Goal: Transaction & Acquisition: Subscribe to service/newsletter

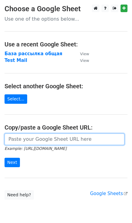
click at [25, 141] on input "url" at bounding box center [65, 139] width 120 height 12
paste input "https://docs.google.com/spreadsheets/d/1Fvi6u2KC54AEacx0oLnvo-q01J9PUIBikoKi662…"
type input "https://docs.google.com/spreadsheets/d/1Fvi6u2KC54AEacx0oLnvo-q01J9PUIBikoKi662…"
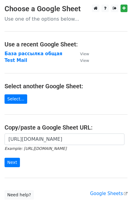
scroll to position [0, 0]
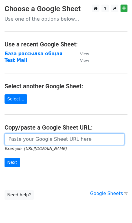
click at [34, 139] on input "url" at bounding box center [65, 139] width 120 height 12
paste input "Endress+Hauser Promag"
type input "Endress+Hauser Promag"
paste input "[URL][DOMAIN_NAME]"
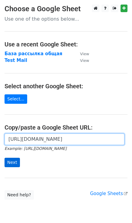
type input "[URL][DOMAIN_NAME]"
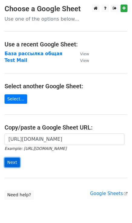
click at [16, 162] on input "Next" at bounding box center [12, 162] width 15 height 9
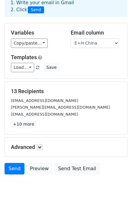
scroll to position [35, 0]
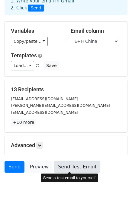
click at [58, 165] on link "Send Test Email" at bounding box center [77, 167] width 46 height 12
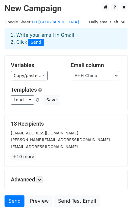
scroll to position [0, 0]
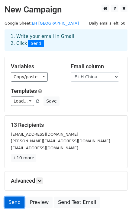
click at [15, 203] on link "Send" at bounding box center [15, 202] width 20 height 12
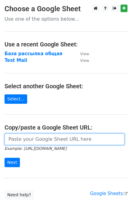
click at [28, 139] on input "url" at bounding box center [65, 139] width 120 height 12
paste input "https://docs.google.com/spreadsheets/d/1Fvi6u2KC54AEacx0oLnvo-q01J9PUIBikoKi662…"
type input "https://docs.google.com/spreadsheets/d/1Fvi6u2KC54AEacx0oLnvo-q01J9PUIBikoKi662…"
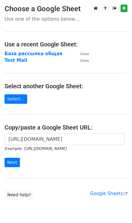
scroll to position [0, 0]
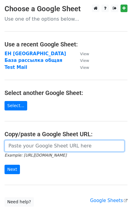
click at [53, 147] on input "url" at bounding box center [65, 146] width 120 height 12
paste input "[URL][DOMAIN_NAME]"
type input "[URL][DOMAIN_NAME]"
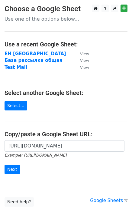
scroll to position [0, 0]
click at [12, 170] on input "Next" at bounding box center [12, 169] width 15 height 9
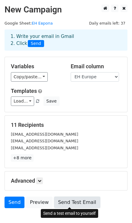
click at [70, 201] on link "Send Test Email" at bounding box center [77, 202] width 46 height 12
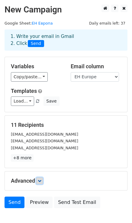
click at [42, 181] on icon at bounding box center [40, 181] width 4 height 4
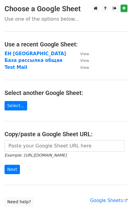
click at [45, 20] on p "Use one of the options below..." at bounding box center [66, 19] width 123 height 6
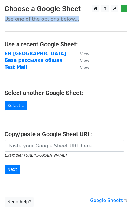
click at [45, 20] on p "Use one of the options below..." at bounding box center [66, 19] width 123 height 6
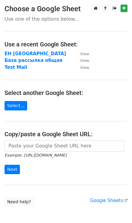
click at [108, 38] on main "Choose a Google Sheet Use one of the options below... Use a recent Google Sheet…" at bounding box center [66, 106] width 132 height 202
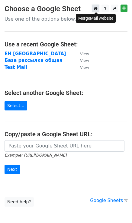
click at [98, 10] on icon at bounding box center [96, 8] width 4 height 4
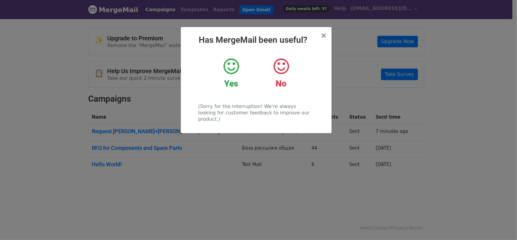
click at [286, 68] on icon at bounding box center [281, 66] width 15 height 18
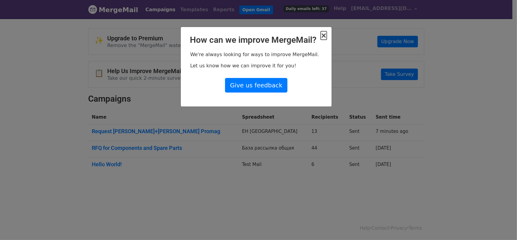
click at [326, 35] on span "×" at bounding box center [324, 35] width 6 height 8
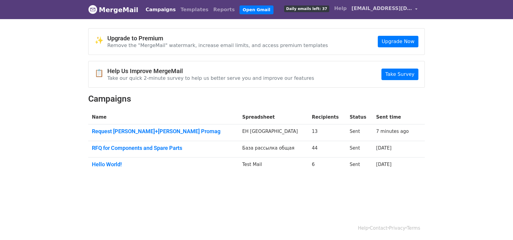
click at [391, 9] on span "[EMAIL_ADDRESS][DOMAIN_NAME]" at bounding box center [381, 8] width 61 height 7
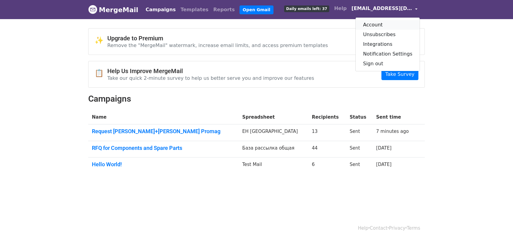
click at [387, 23] on link "Account" at bounding box center [387, 25] width 64 height 10
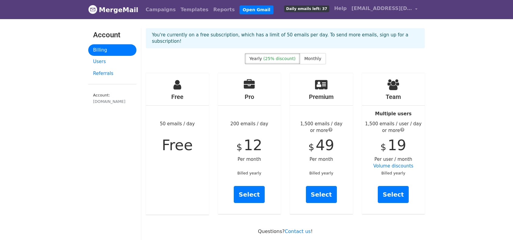
click at [177, 120] on div "Free 50 emails / day Free" at bounding box center [177, 143] width 63 height 141
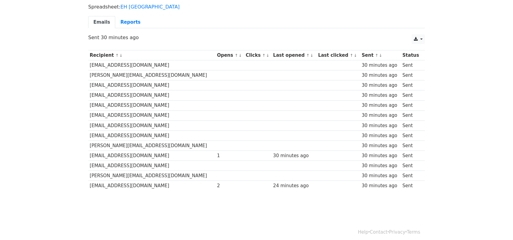
scroll to position [43, 0]
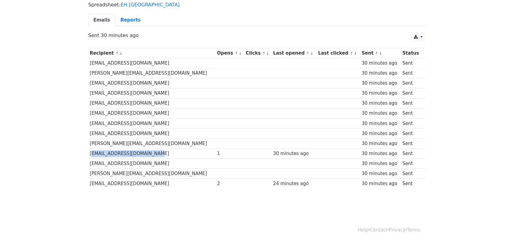
drag, startPoint x: 141, startPoint y: 152, endPoint x: 89, endPoint y: 151, distance: 51.5
click at [89, 151] on td "[EMAIL_ADDRESS][DOMAIN_NAME]" at bounding box center [151, 153] width 127 height 10
copy td "[EMAIL_ADDRESS][DOMAIN_NAME]"
click at [444, 110] on body "MergeMail Campaigns Templates Reports Open Gmail Daily emails left: 37 Help [EM…" at bounding box center [256, 87] width 513 height 260
